Goal: Task Accomplishment & Management: Use online tool/utility

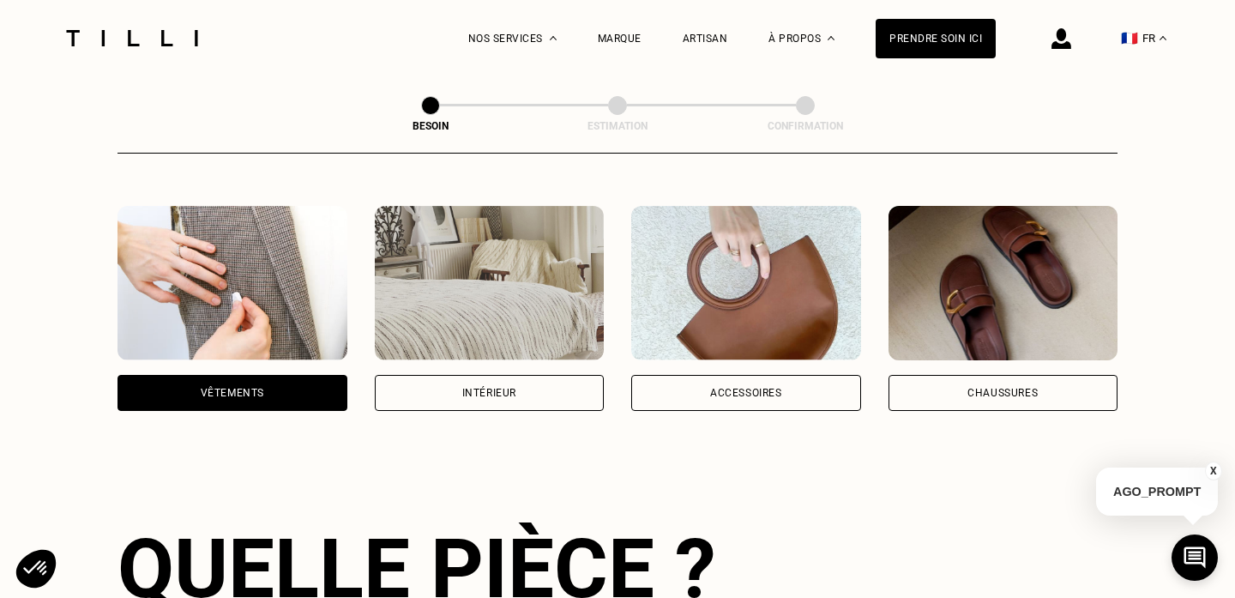
scroll to position [308, 0]
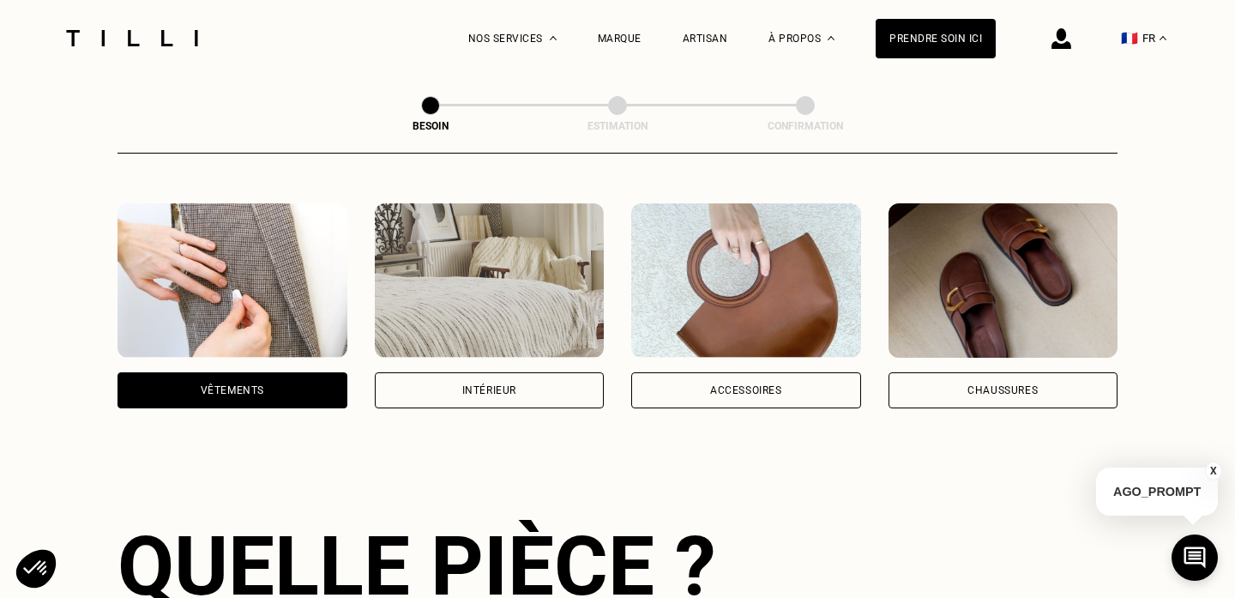
click at [259, 385] on div "Vêtements" at bounding box center [232, 390] width 63 height 10
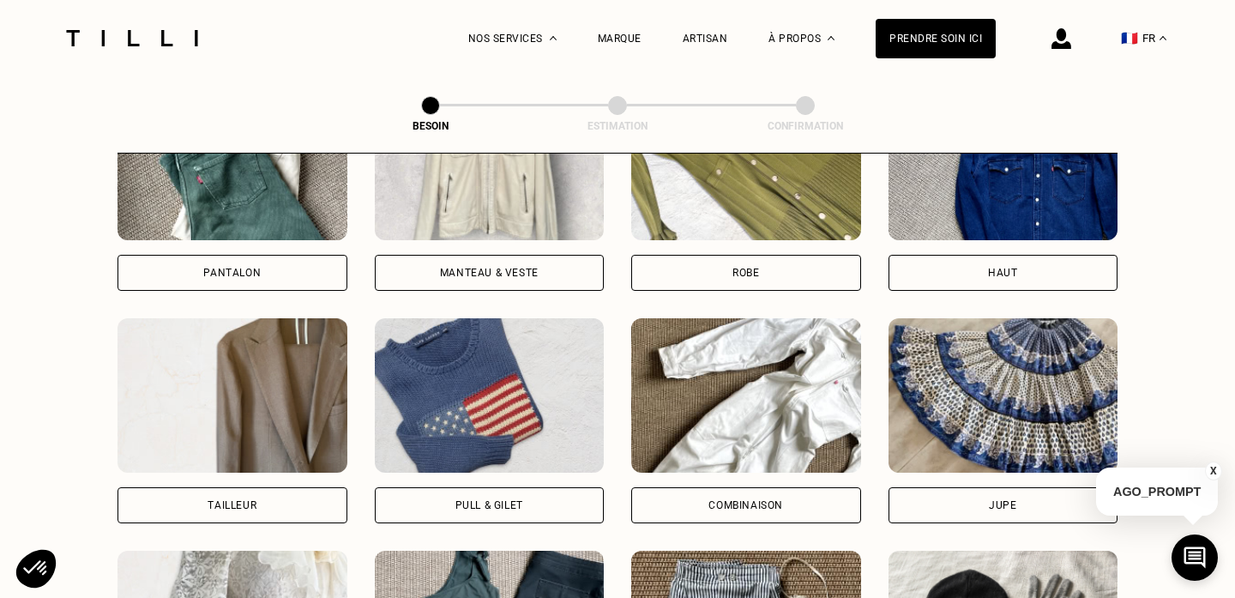
scroll to position [898, 0]
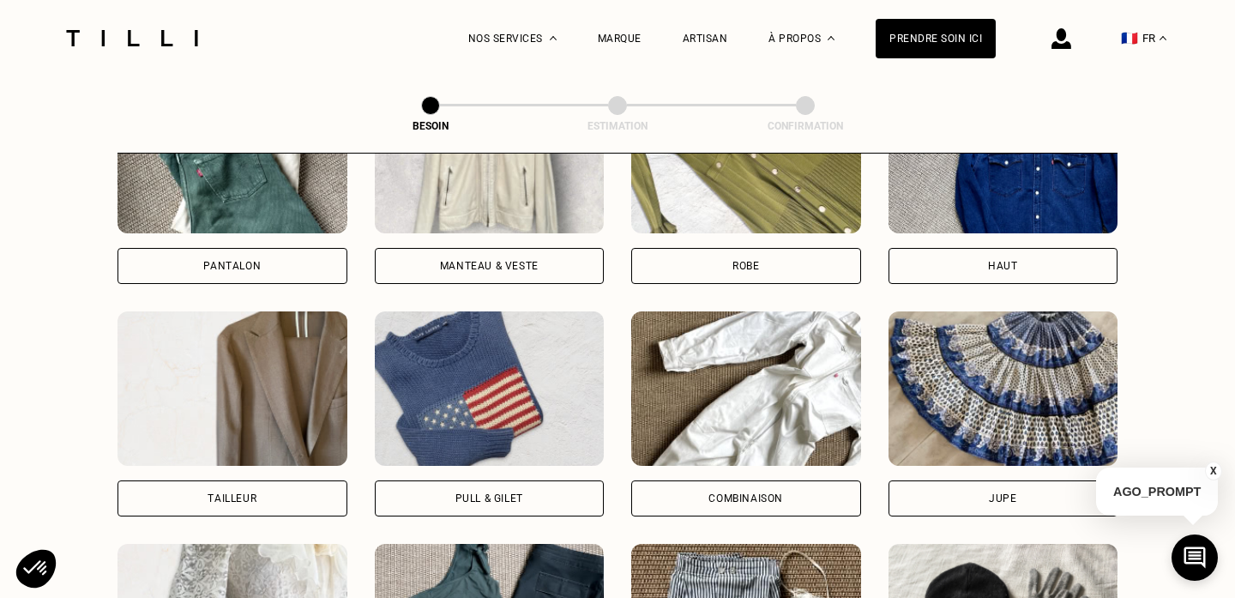
click at [250, 480] on div "Tailleur" at bounding box center [232, 498] width 230 height 36
select select "FR"
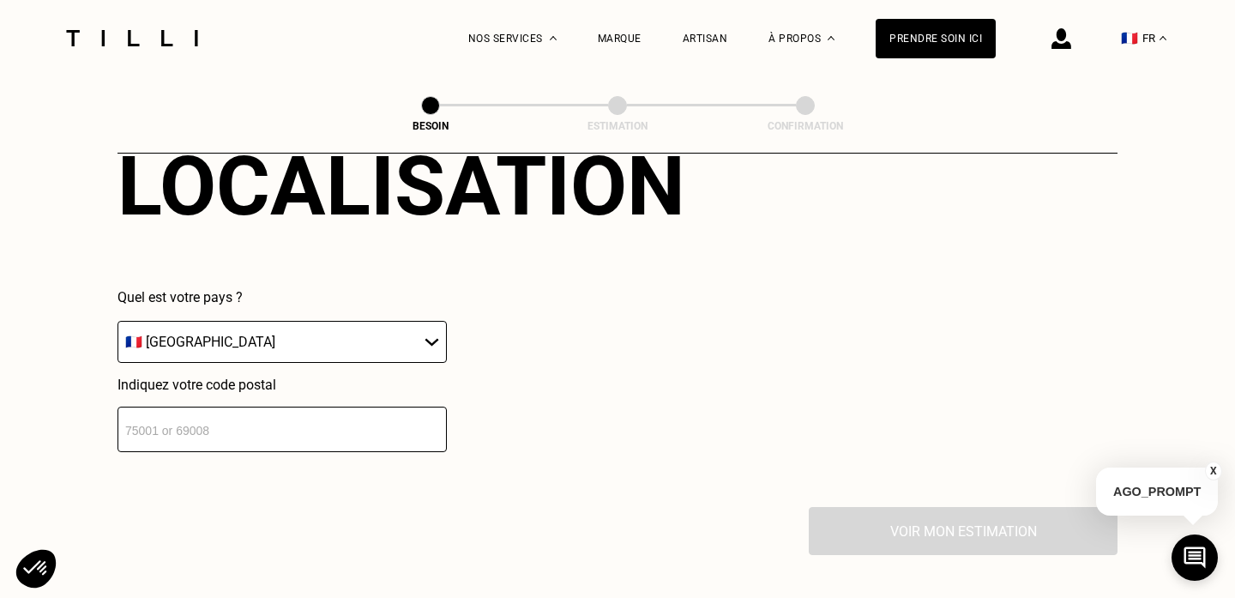
scroll to position [1624, 0]
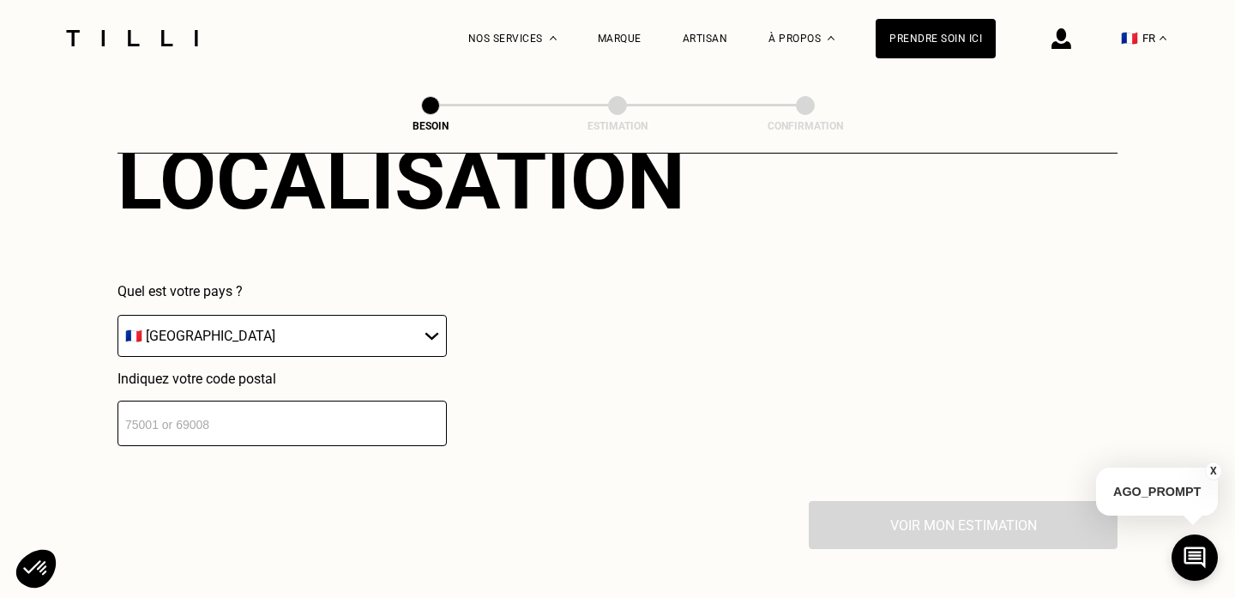
click at [251, 415] on input "number" at bounding box center [281, 422] width 329 height 45
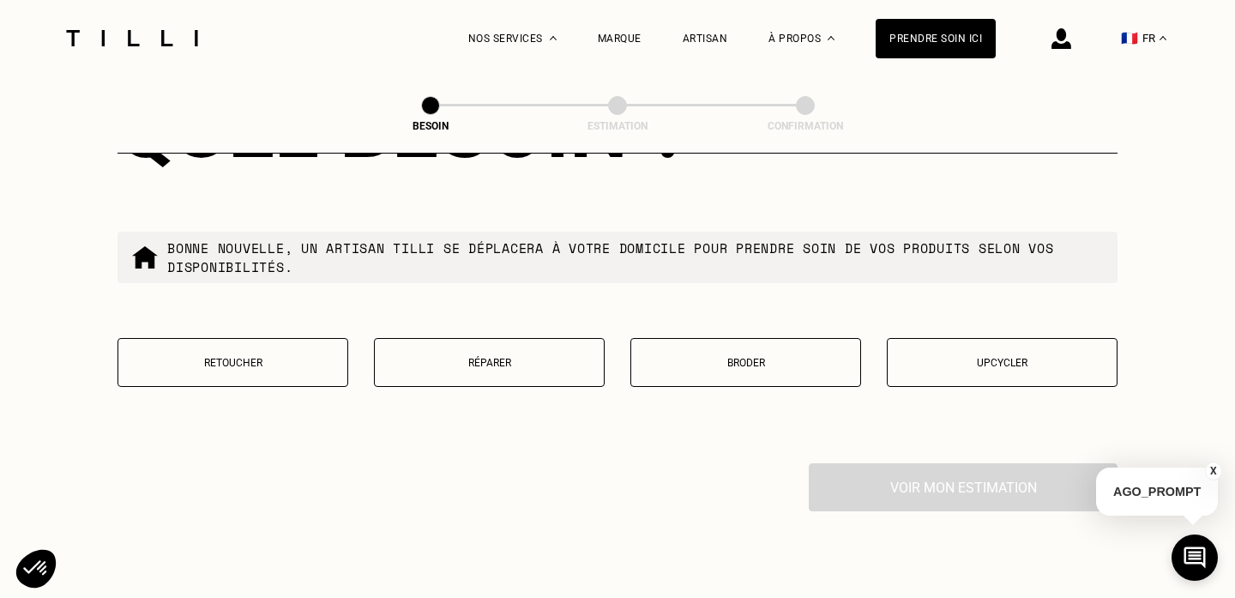
scroll to position [2097, 0]
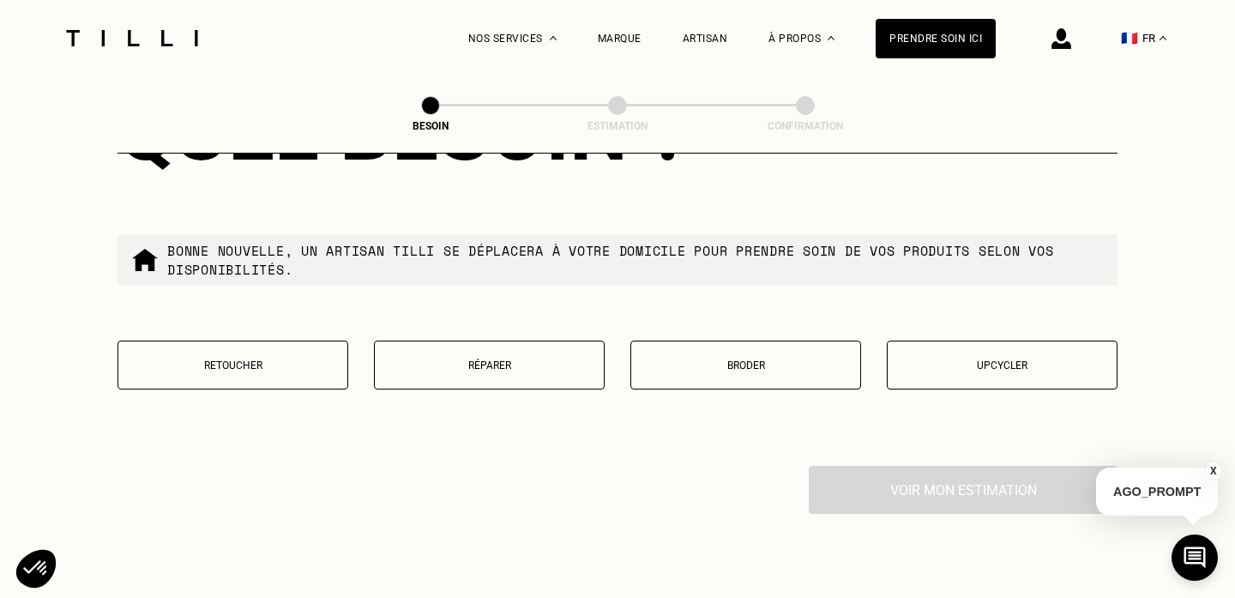
type input "78000"
click at [464, 352] on button "Réparer" at bounding box center [489, 364] width 231 height 49
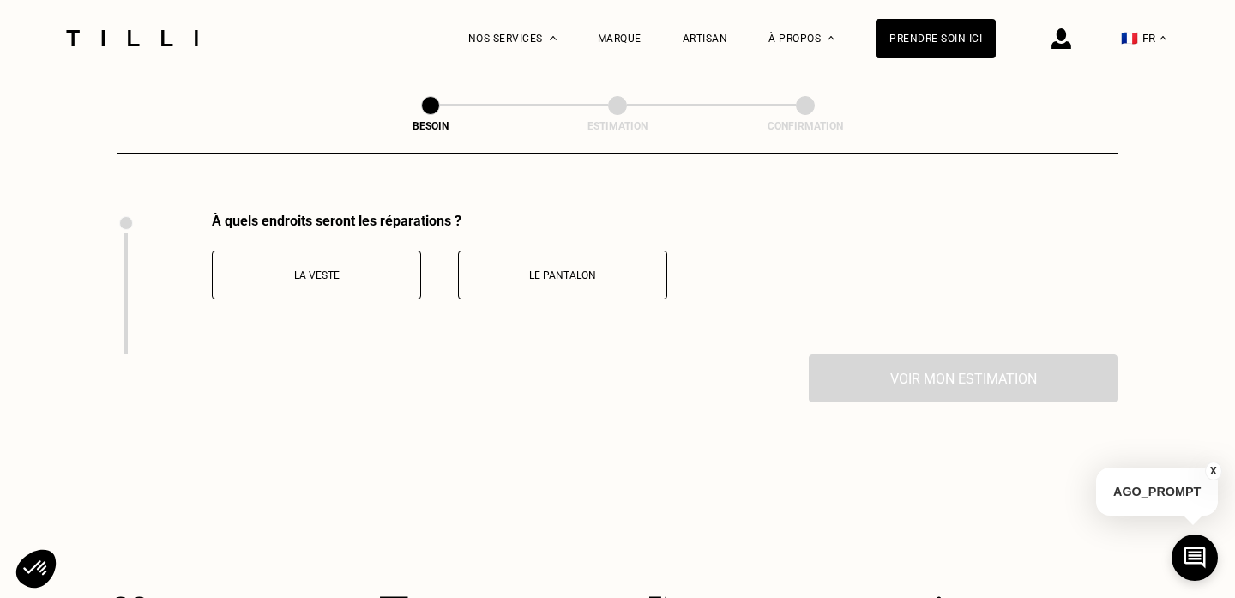
scroll to position [2025, 0]
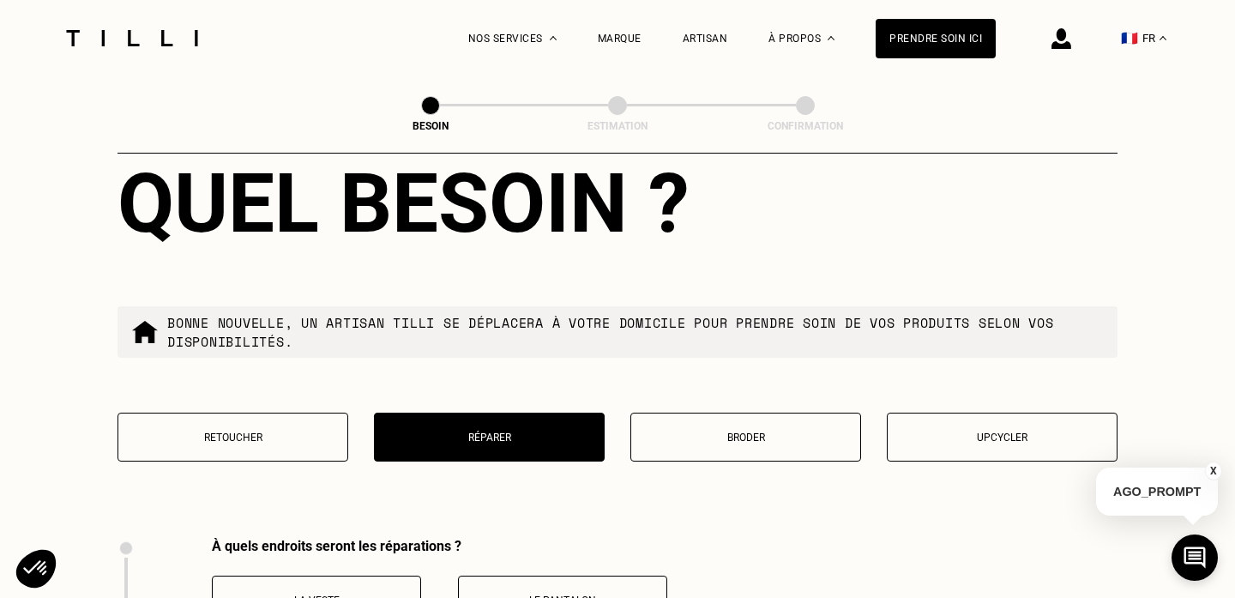
click at [965, 424] on button "Upcycler" at bounding box center [1002, 436] width 231 height 49
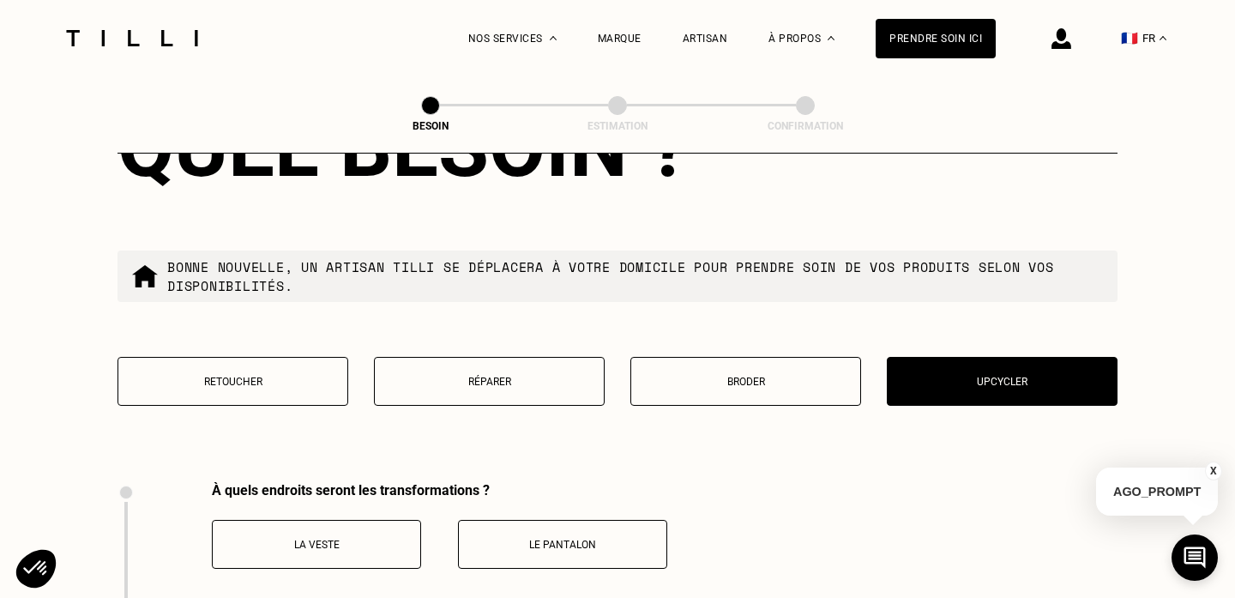
scroll to position [2081, 0]
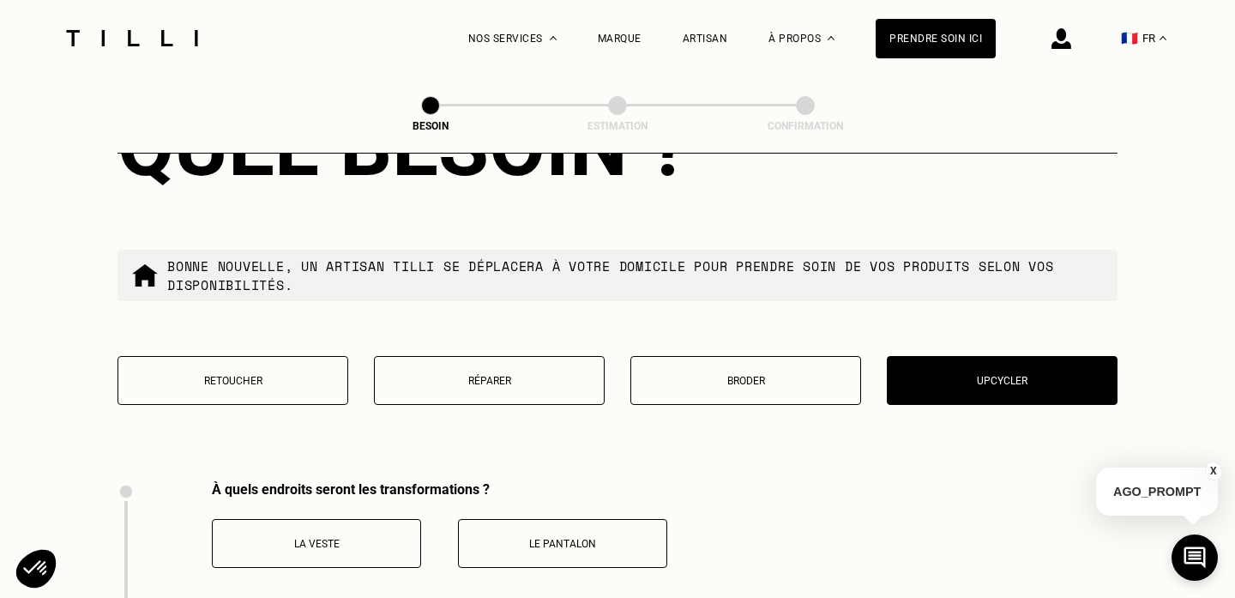
click at [268, 356] on button "Retoucher" at bounding box center [232, 380] width 231 height 49
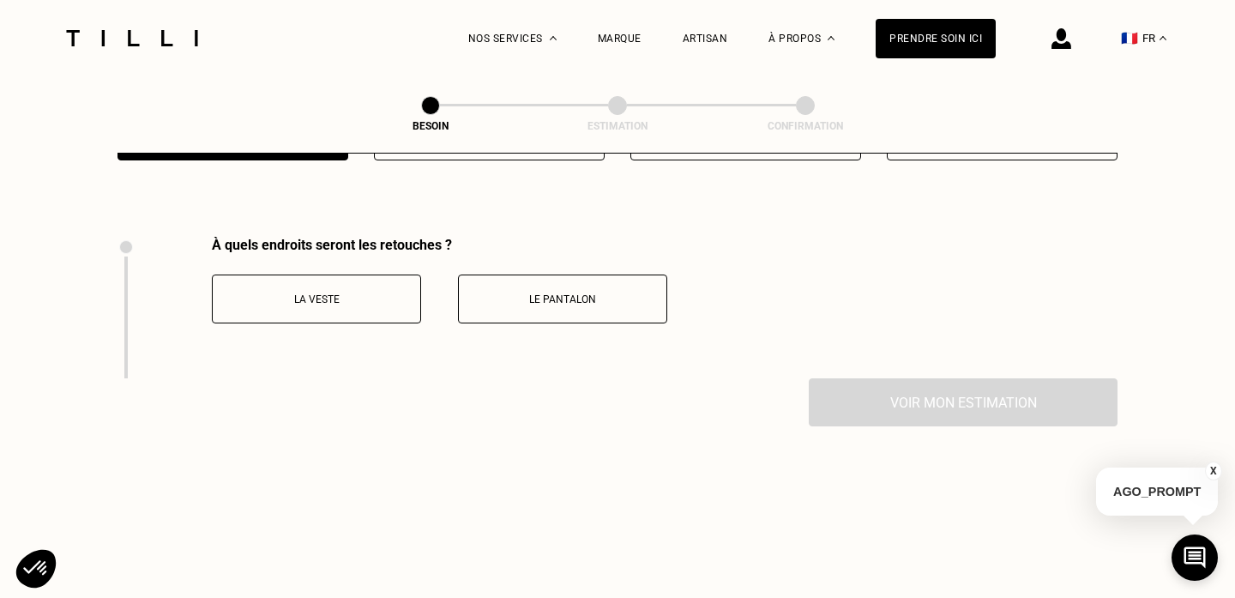
scroll to position [2350, 0]
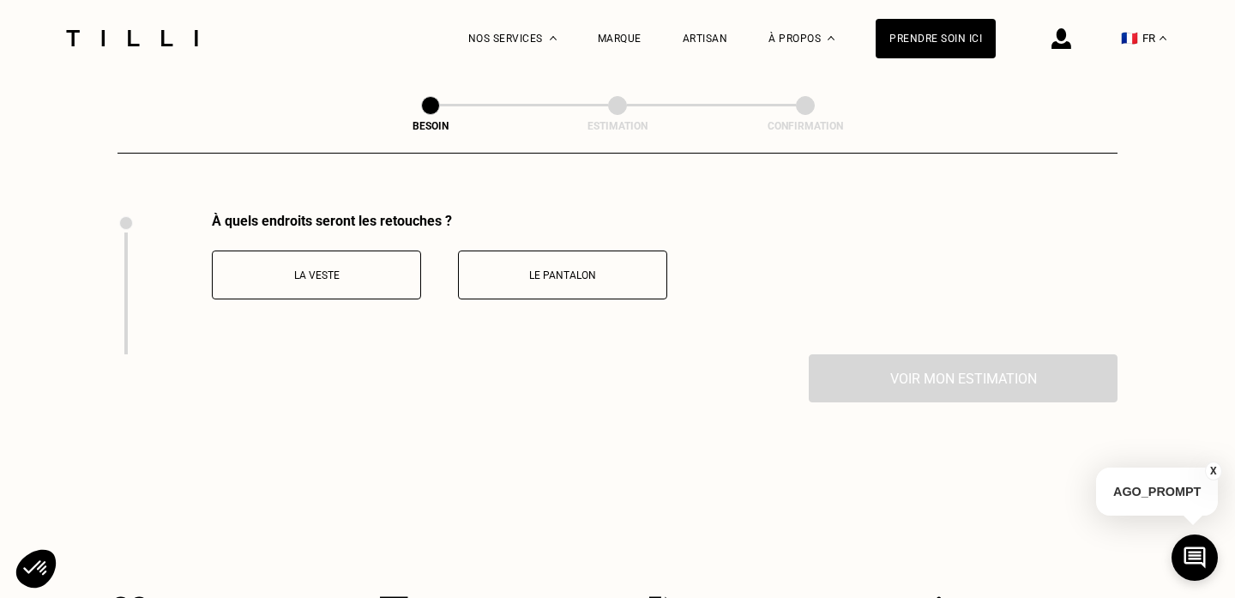
click at [311, 269] on p "La veste" at bounding box center [316, 275] width 190 height 12
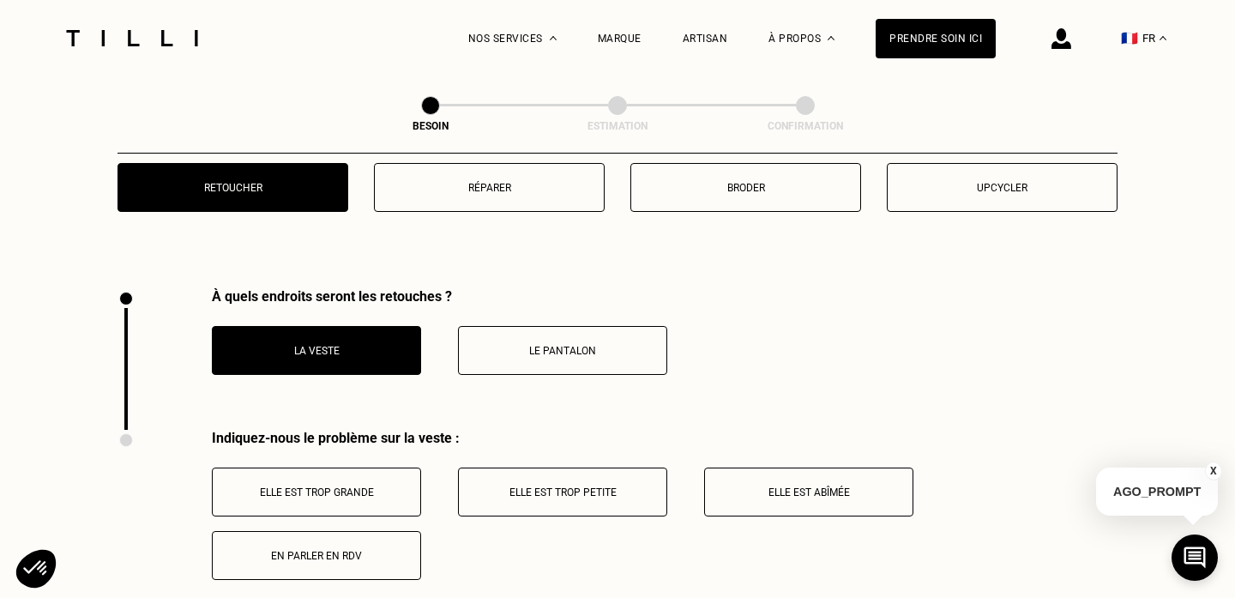
scroll to position [2262, 0]
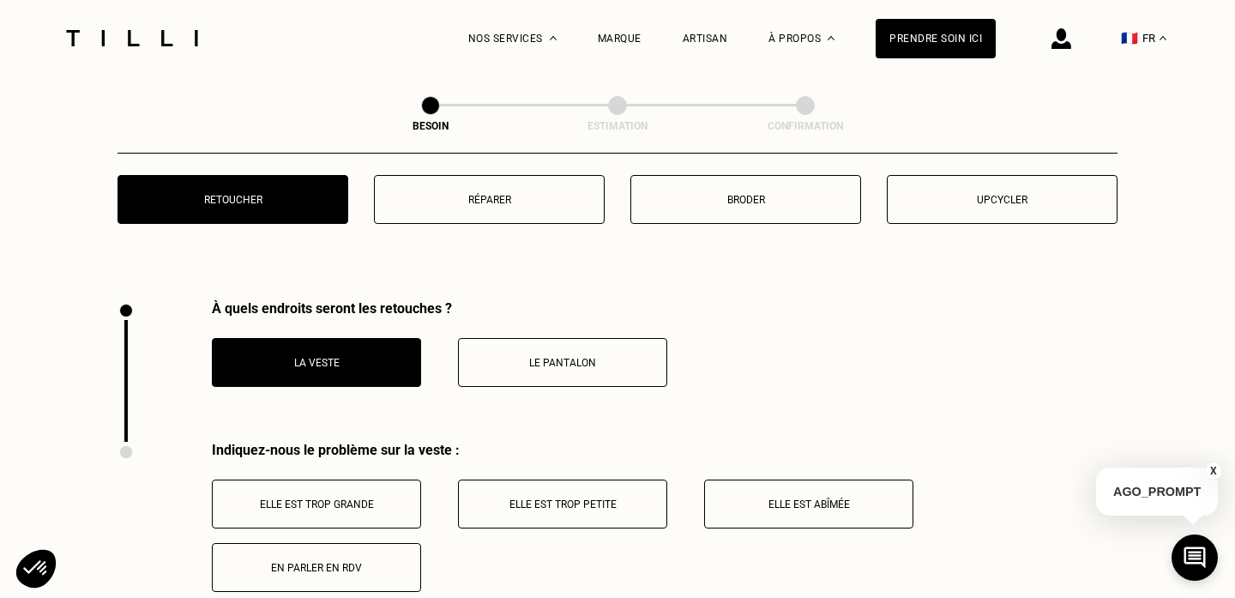
click at [515, 190] on button "Réparer" at bounding box center [489, 199] width 231 height 49
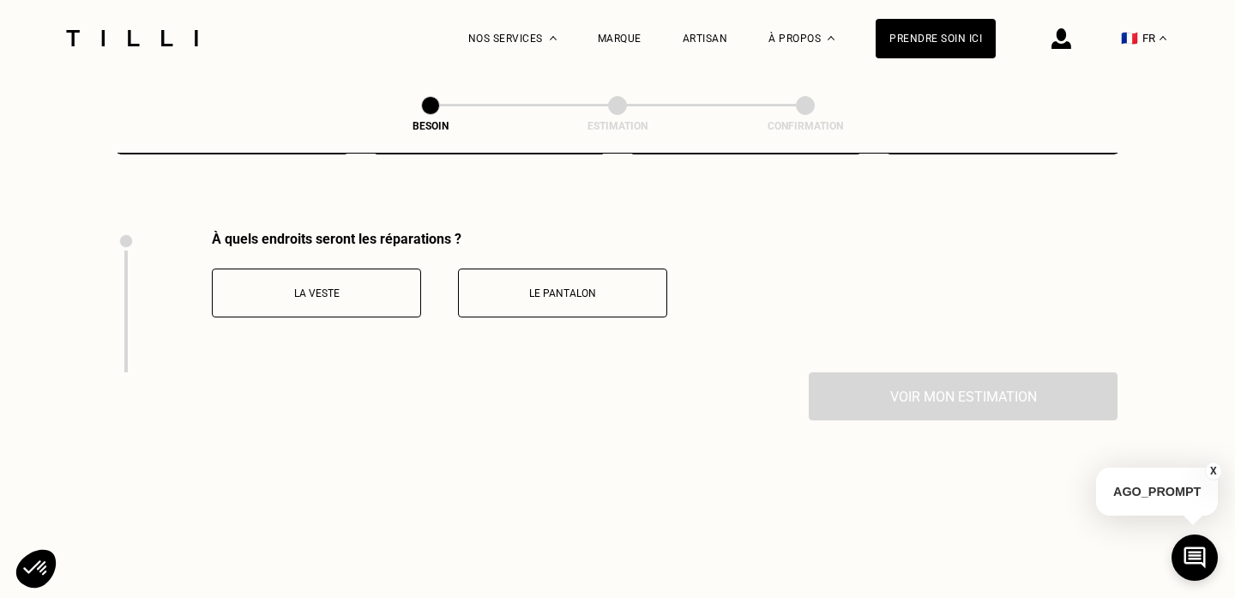
scroll to position [2350, 0]
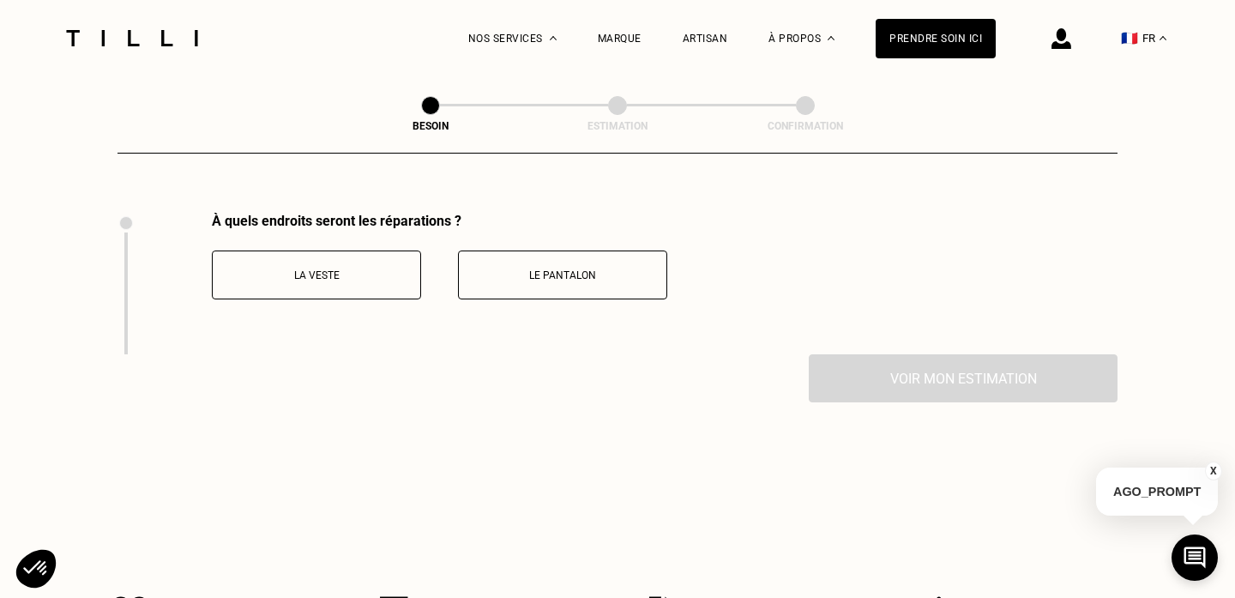
click at [364, 283] on div "À quels endroits seront les réparations ? La veste Le pantalon" at bounding box center [392, 283] width 550 height 141
click at [364, 263] on button "La veste" at bounding box center [316, 274] width 209 height 49
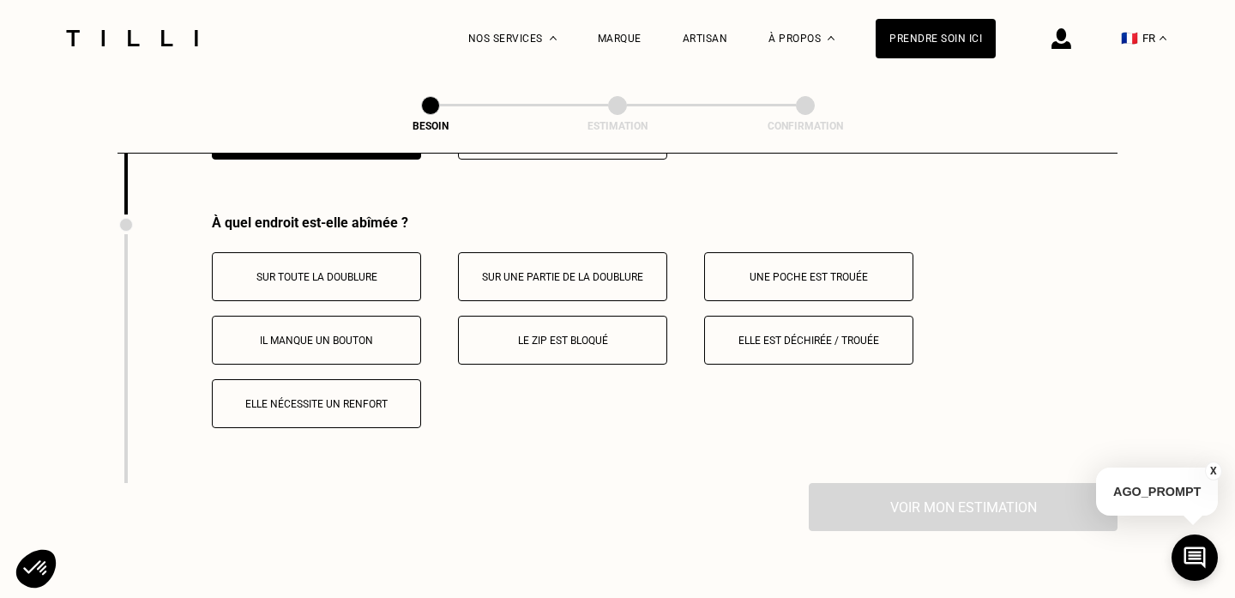
scroll to position [2491, 0]
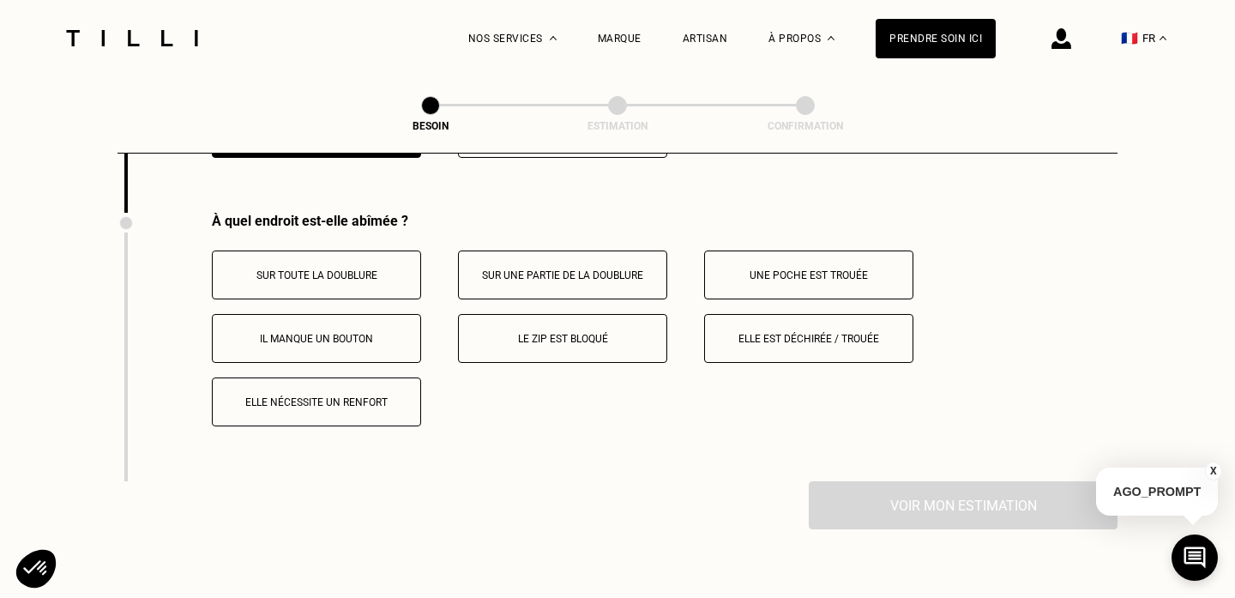
click at [364, 263] on button "Sur toute la doublure" at bounding box center [316, 274] width 209 height 49
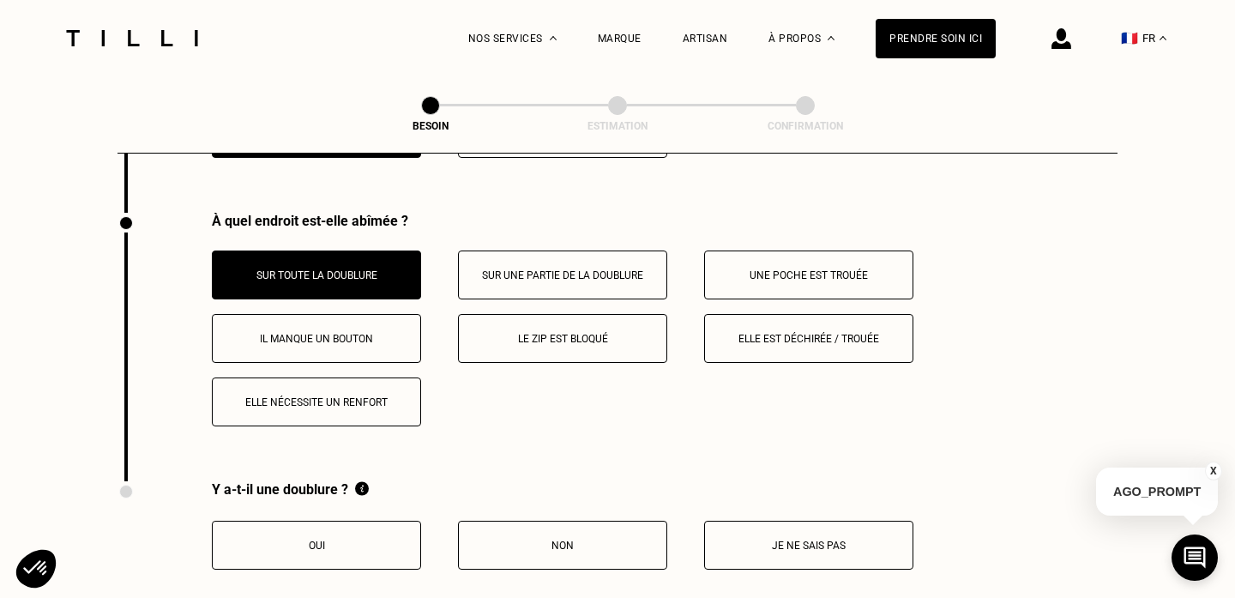
click at [345, 537] on button "Oui" at bounding box center [316, 545] width 209 height 49
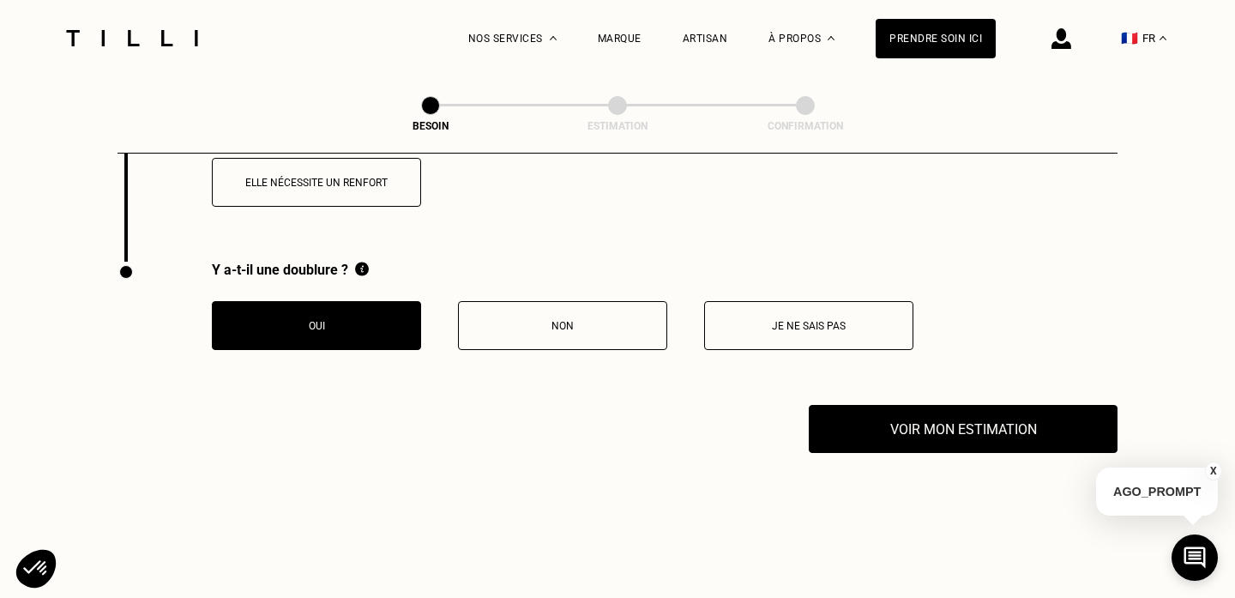
scroll to position [2752, 0]
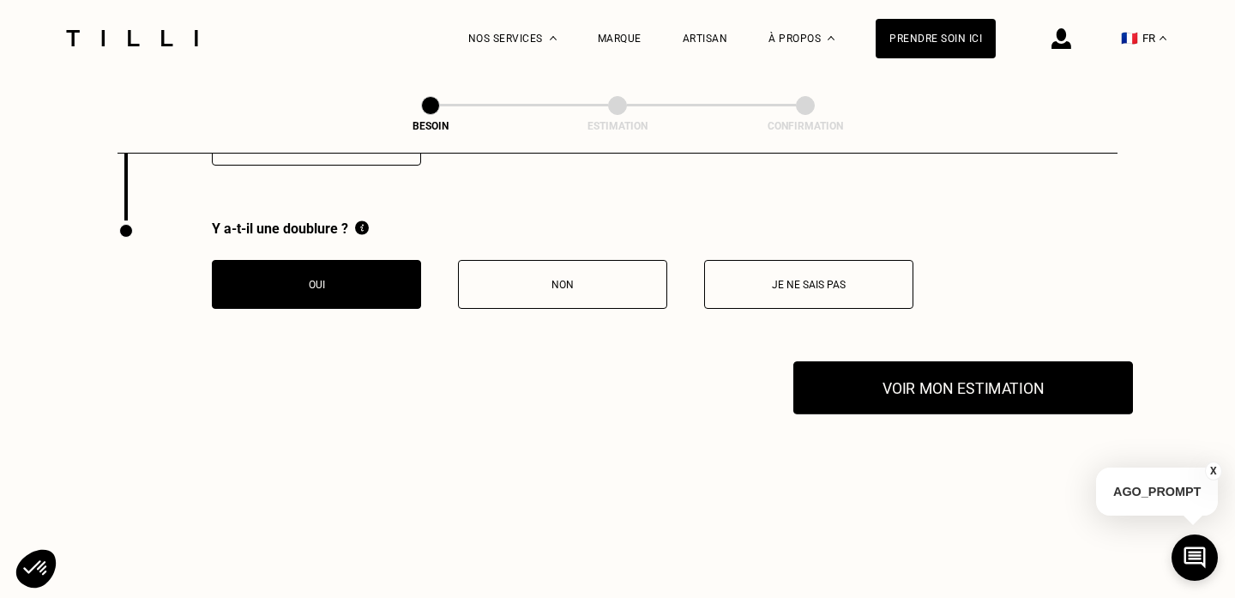
click at [924, 382] on button "Voir mon estimation" at bounding box center [963, 387] width 340 height 53
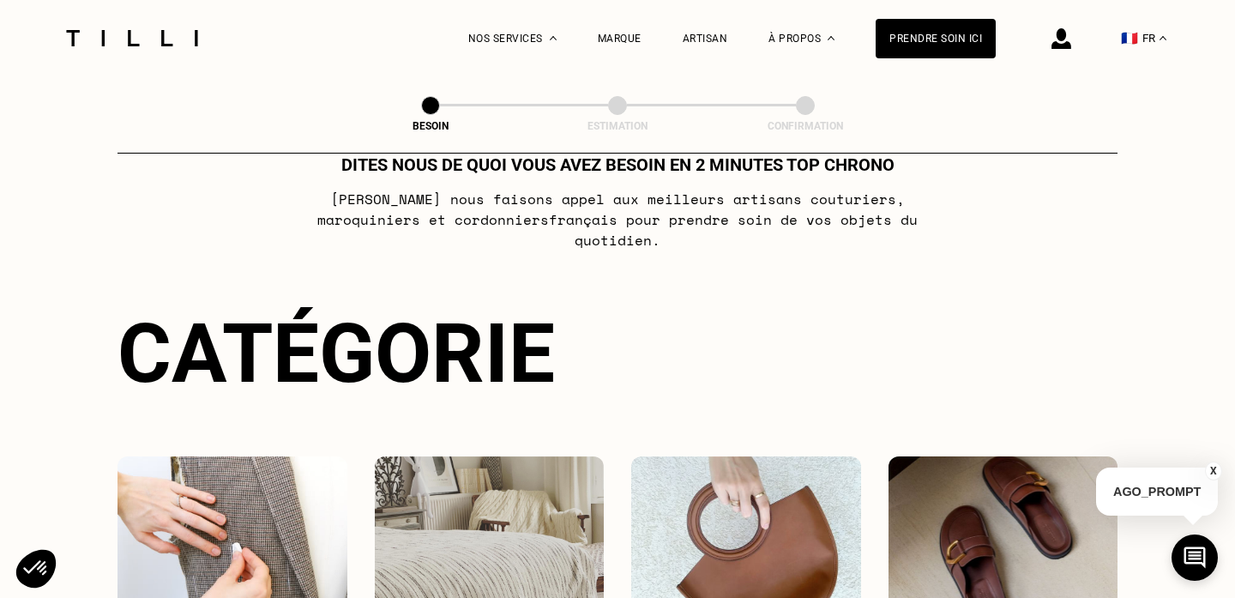
scroll to position [0, 0]
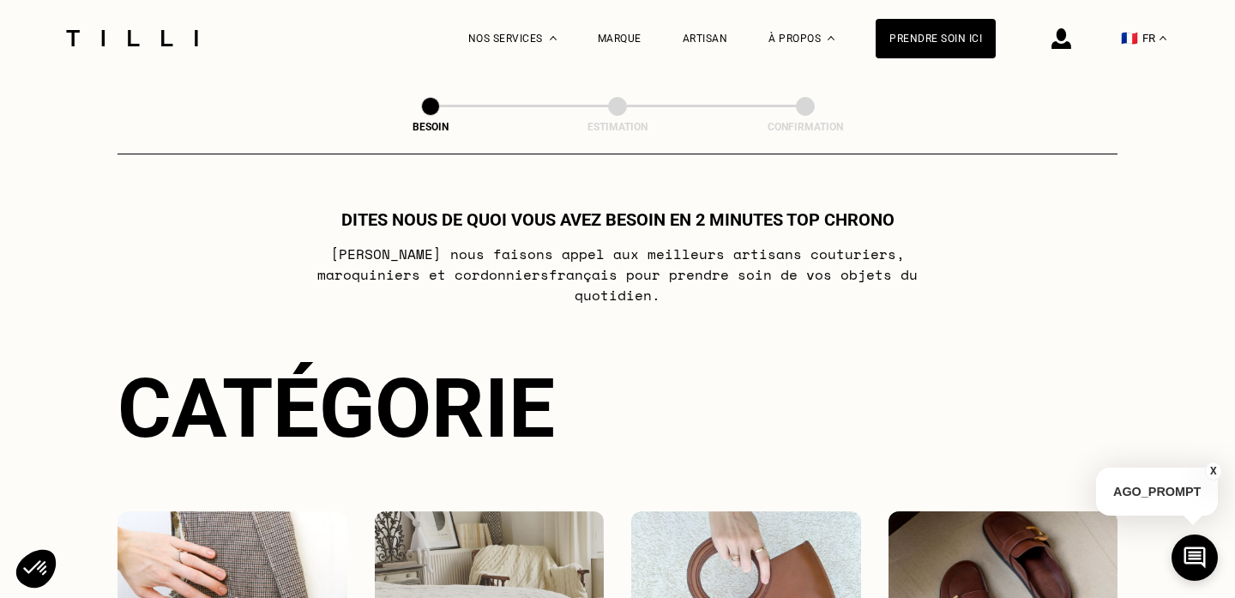
click at [138, 33] on img at bounding box center [132, 38] width 144 height 16
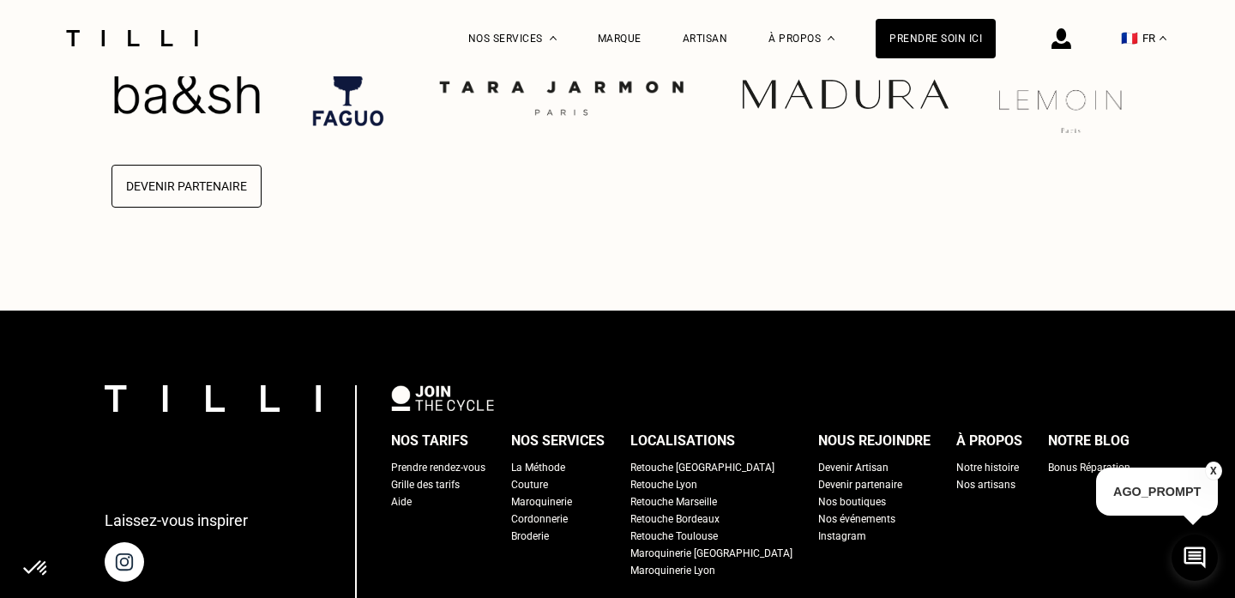
scroll to position [4439, 0]
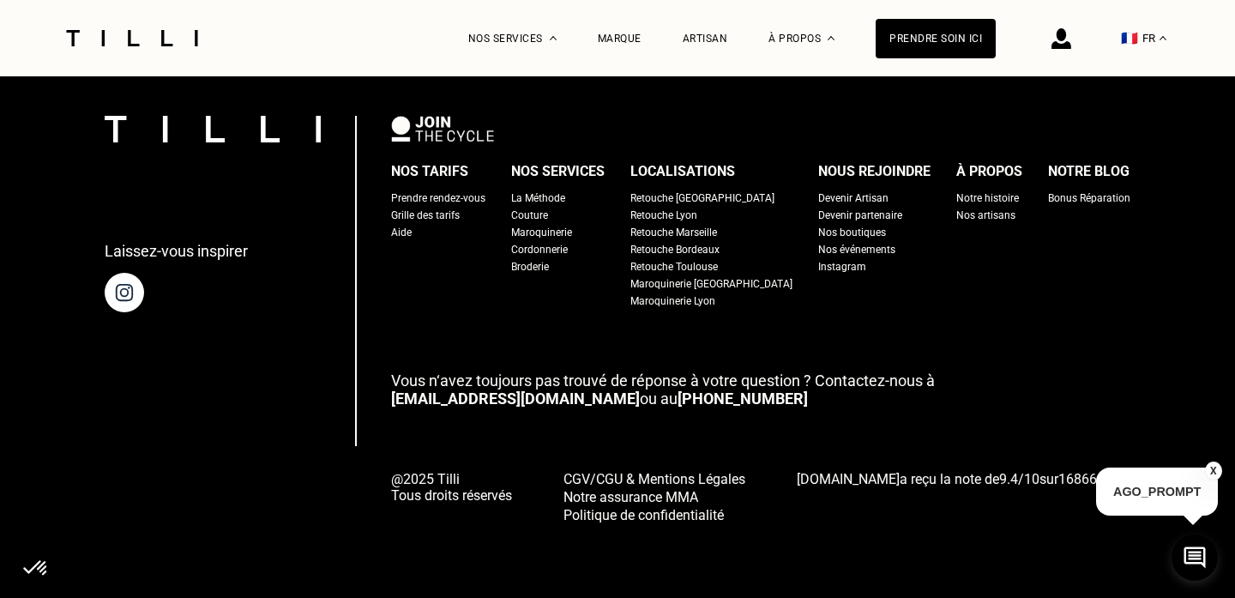
click at [827, 230] on div "Nos boutiques" at bounding box center [852, 232] width 68 height 17
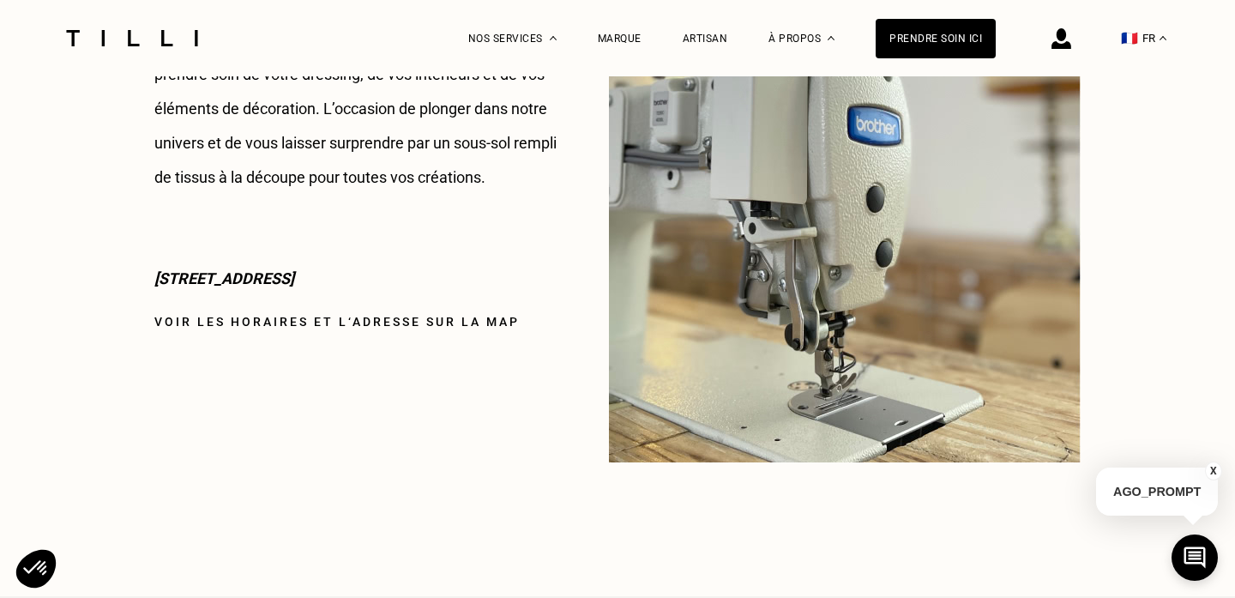
scroll to position [2365, 0]
